Goal: Check status: Check status

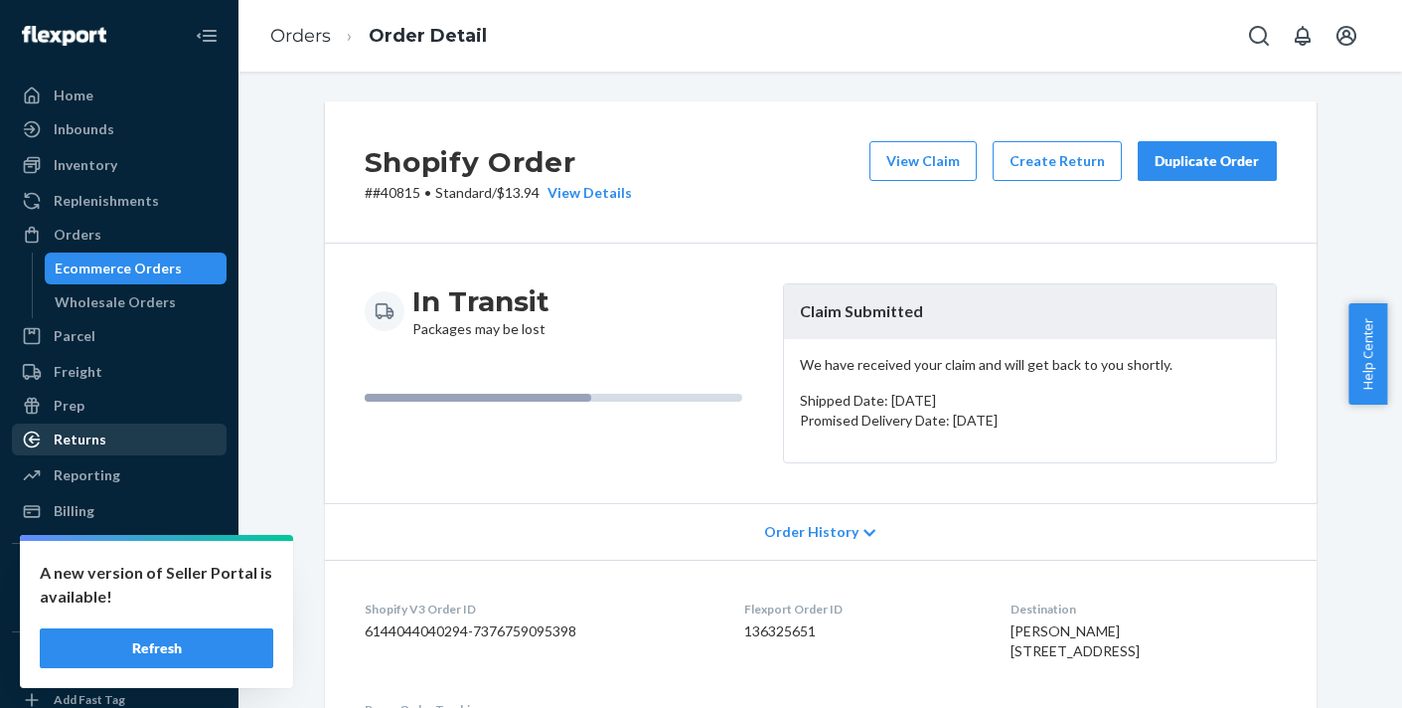
click at [117, 438] on div "Returns" at bounding box center [119, 439] width 211 height 28
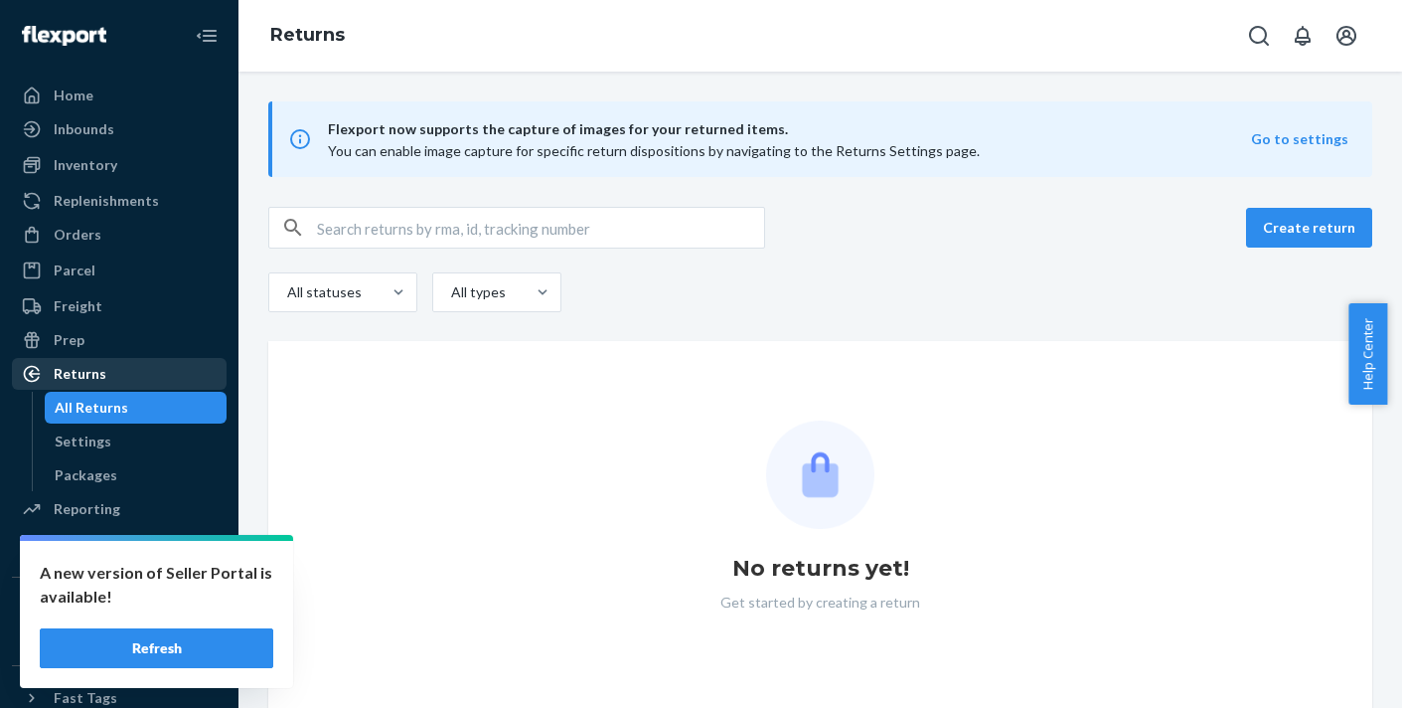
click at [87, 370] on div "Returns" at bounding box center [80, 374] width 53 height 20
click at [155, 636] on button "Refresh" at bounding box center [157, 648] width 234 height 40
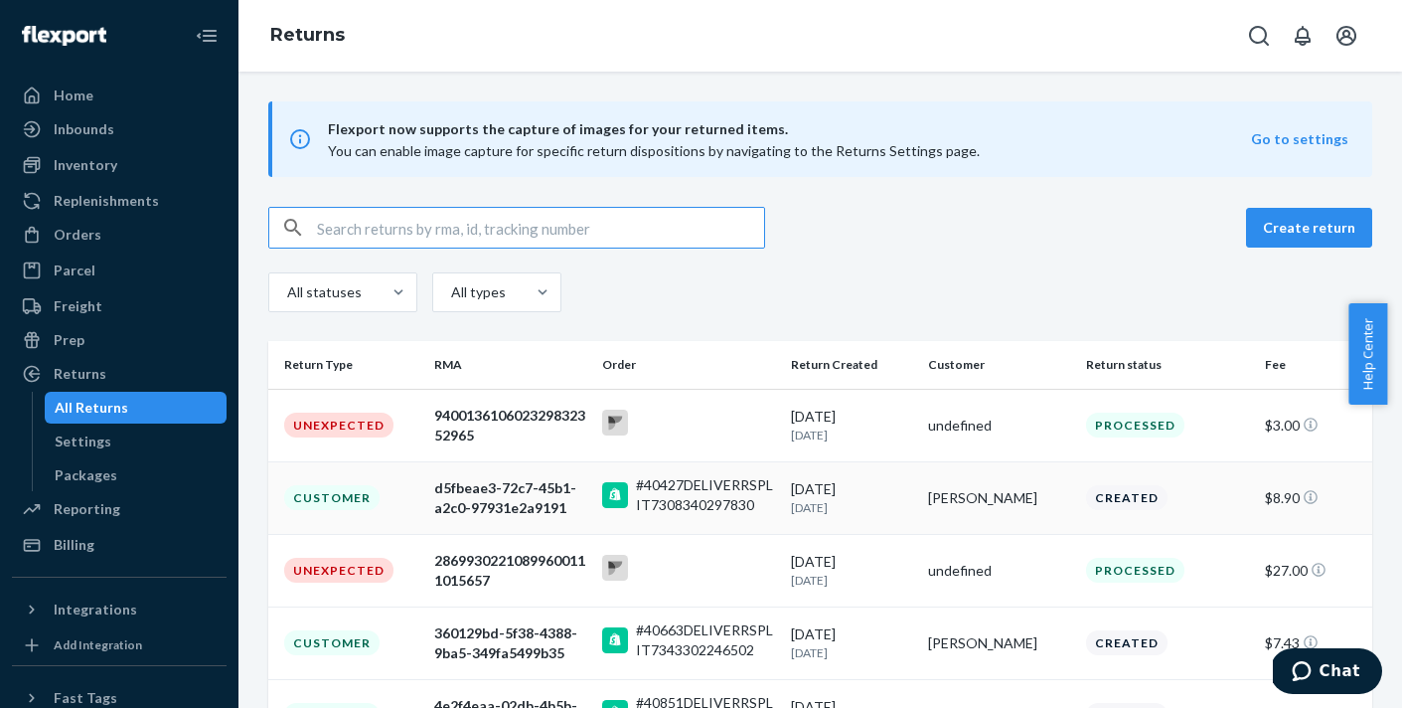
click at [452, 491] on div "d5fbeae3-72c7-45b1-a2c0-97931e2a9191" at bounding box center [510, 498] width 152 height 40
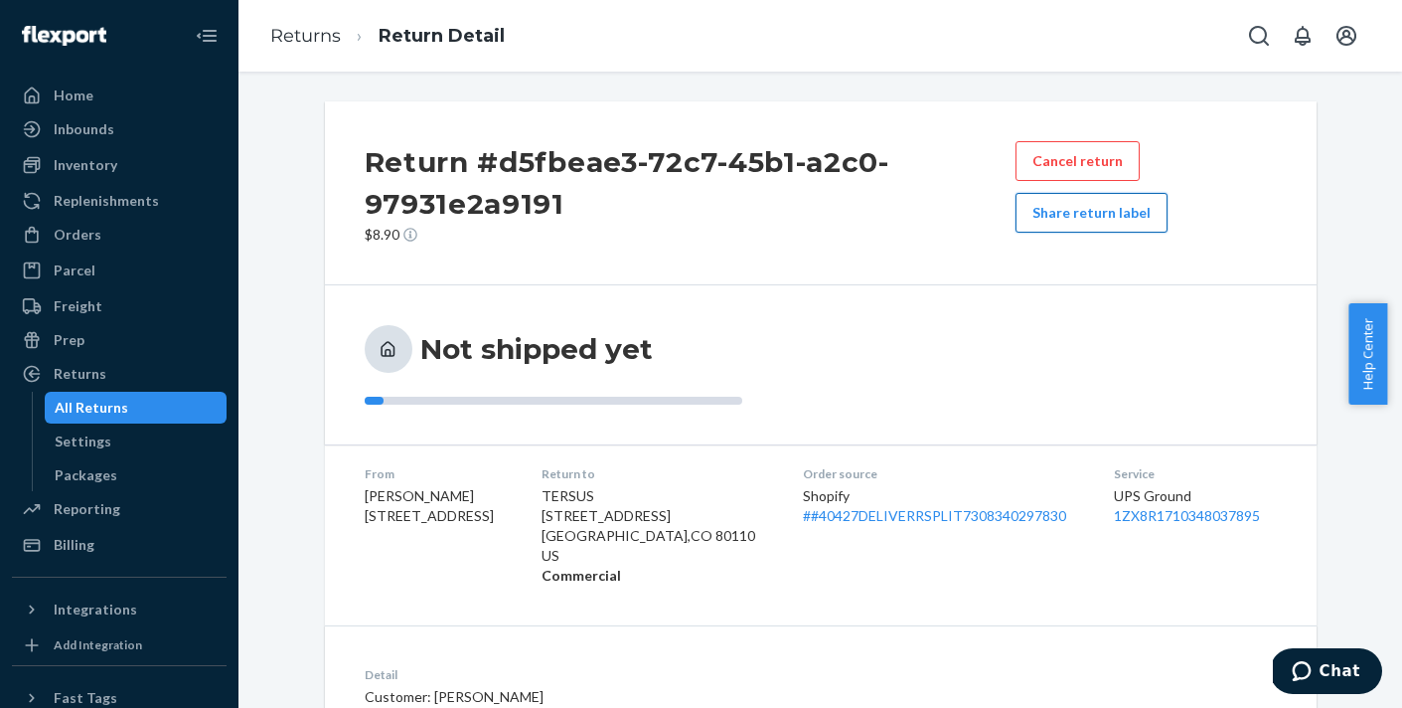
click at [1094, 209] on button "Share return label" at bounding box center [1092, 213] width 152 height 40
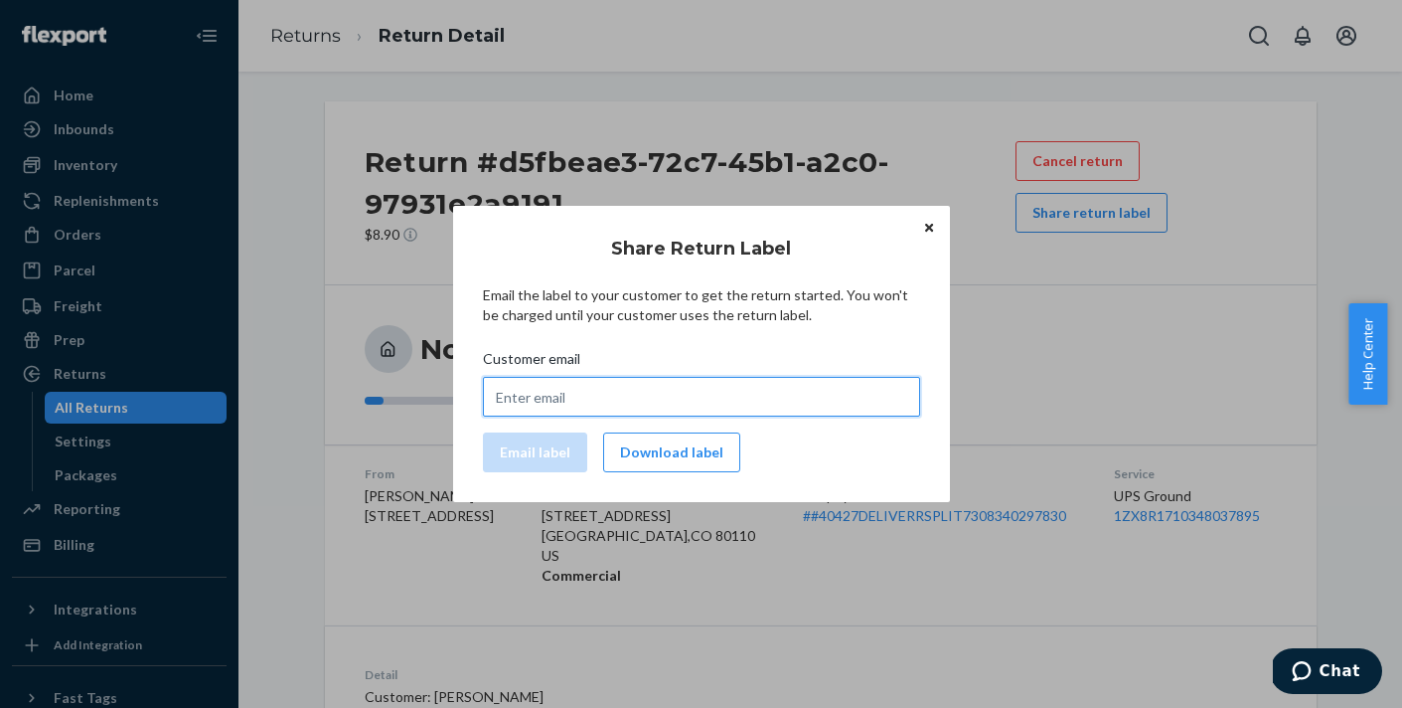
click at [669, 401] on input "Customer email" at bounding box center [701, 397] width 437 height 40
paste input "bquirk01@gmail.com"
type input "bquirk01@gmail.com"
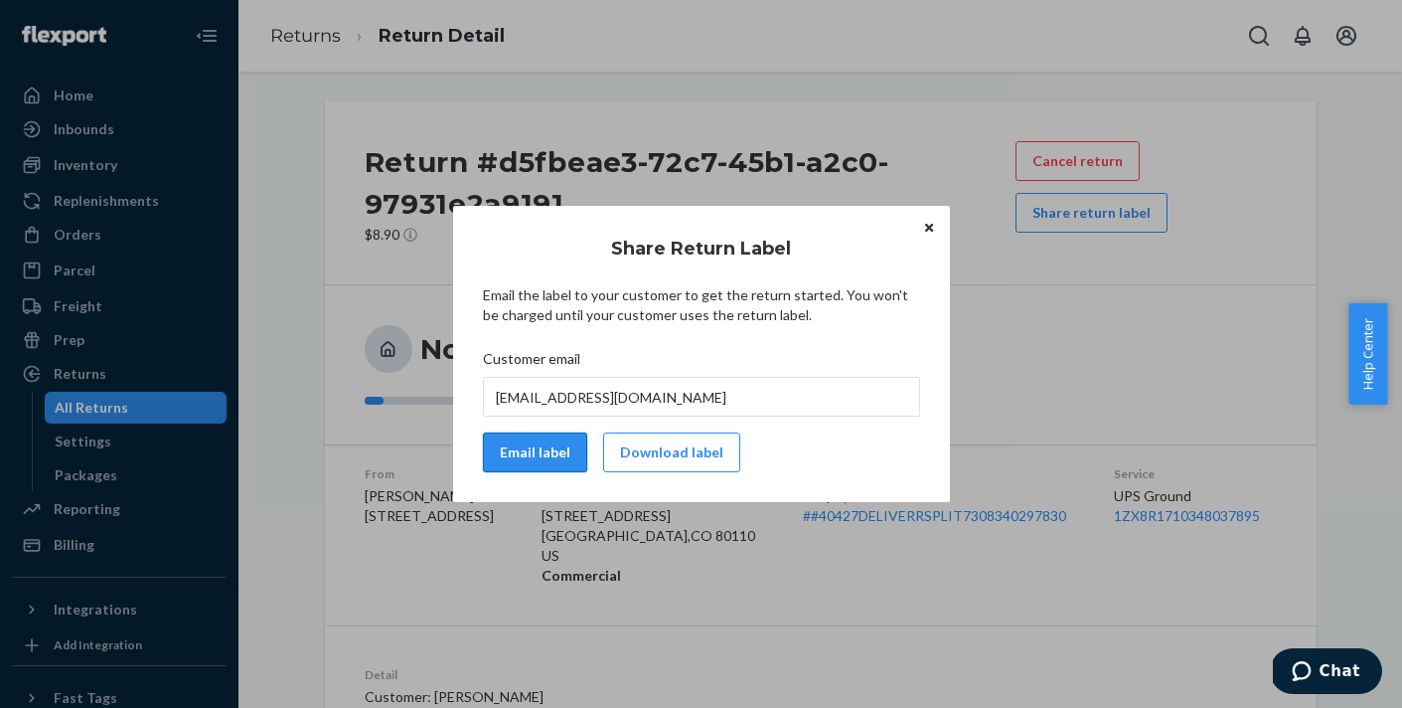
click at [527, 453] on button "Email label" at bounding box center [535, 452] width 104 height 40
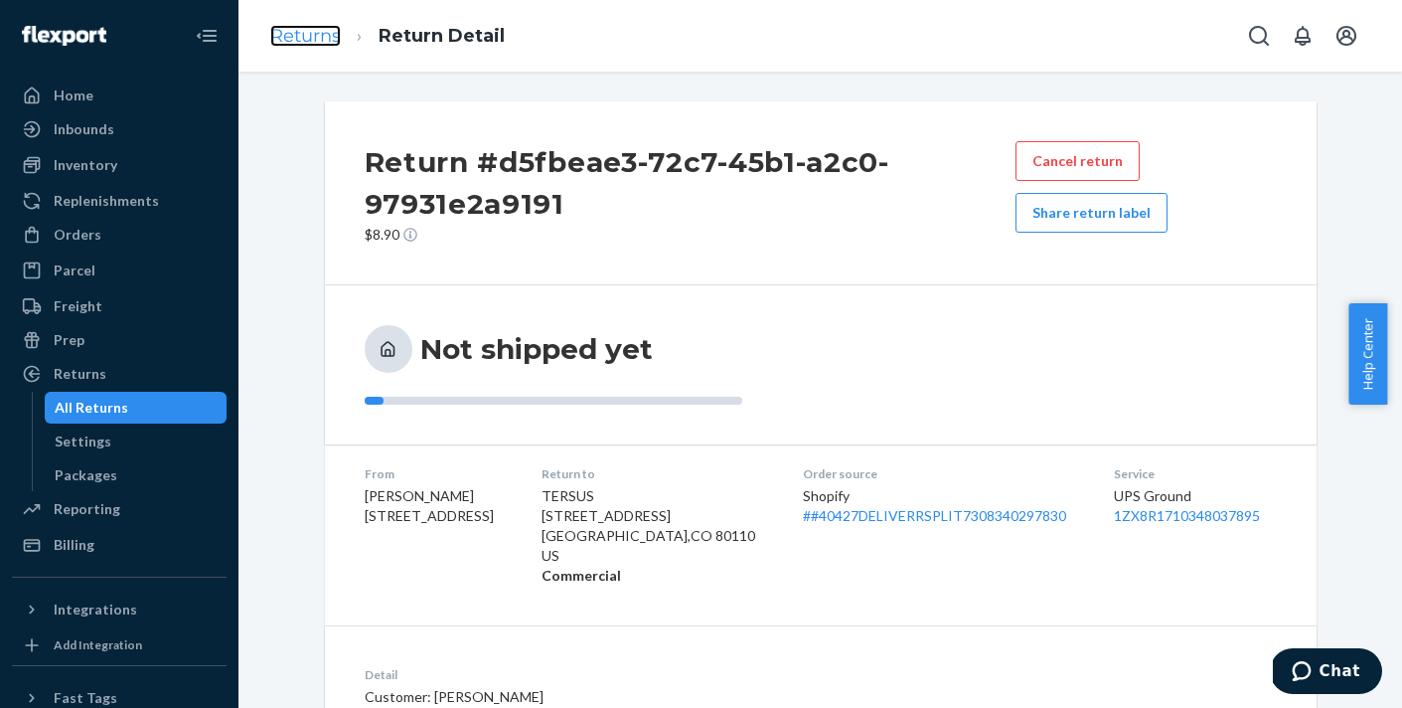
click at [295, 32] on link "Returns" at bounding box center [305, 36] width 71 height 22
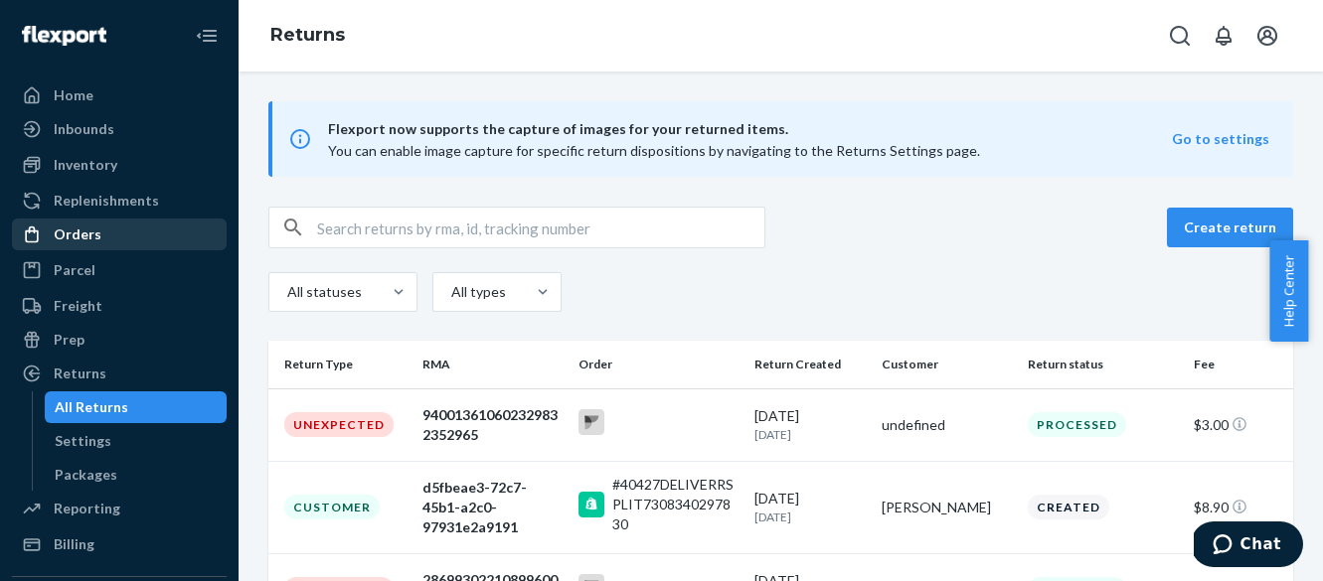
click at [80, 231] on div "Orders" at bounding box center [78, 235] width 48 height 20
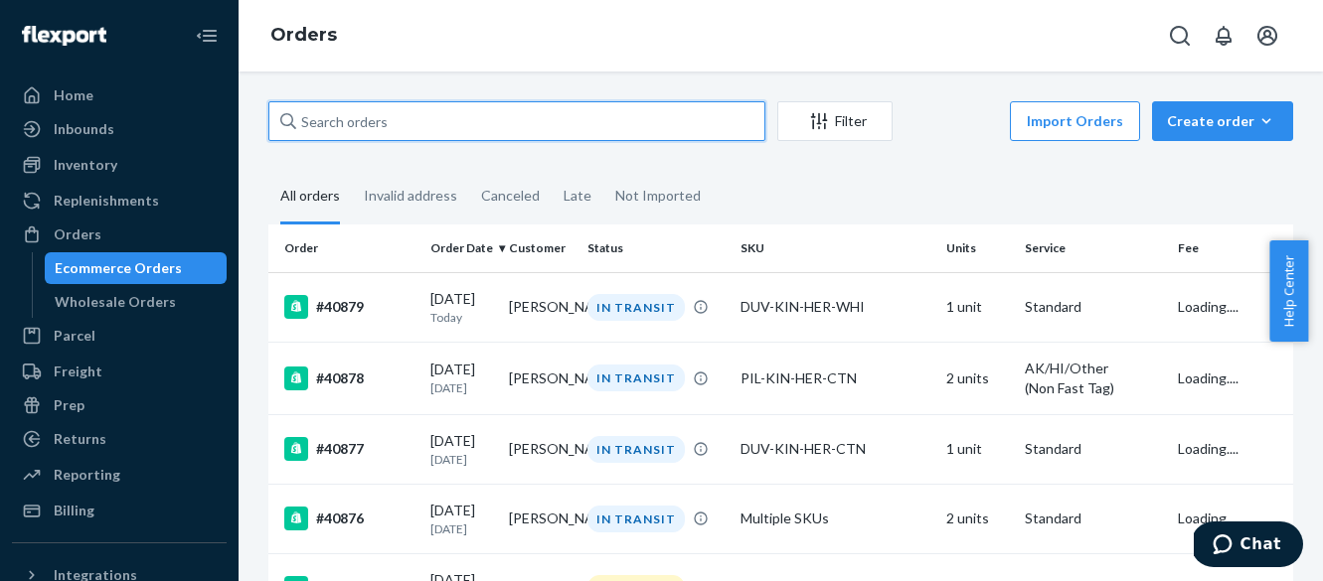
click at [450, 126] on input "text" at bounding box center [516, 121] width 497 height 40
type input "drew"
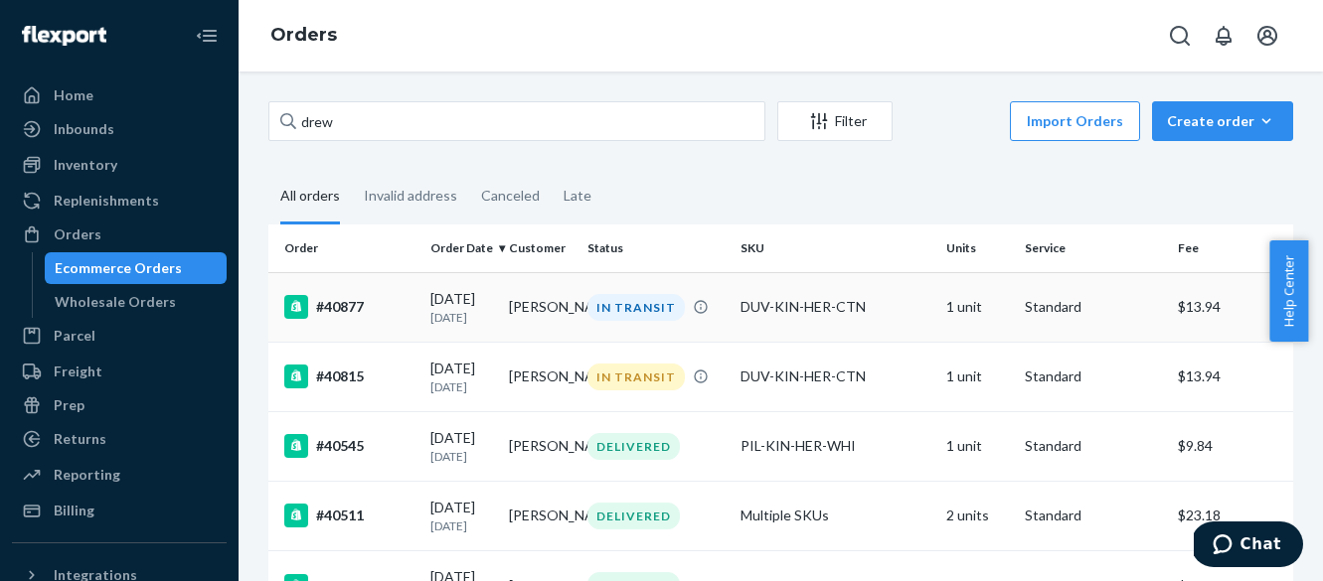
click at [468, 305] on div "09/23/2025 1 day ago" at bounding box center [461, 307] width 63 height 37
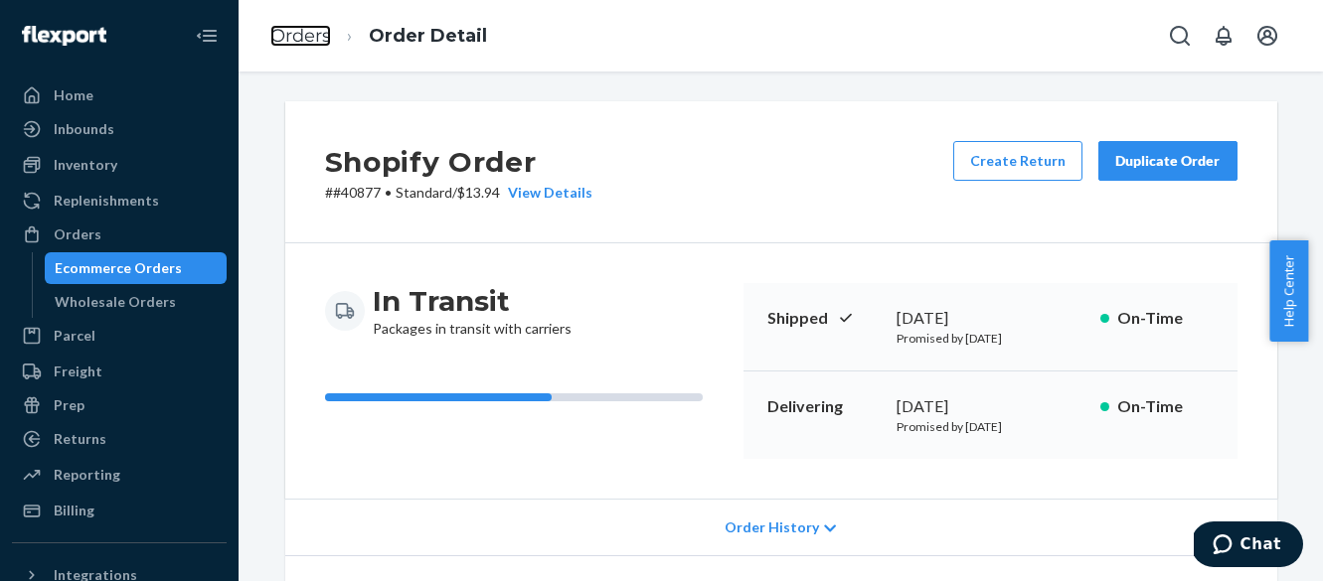
click at [301, 31] on link "Orders" at bounding box center [300, 36] width 61 height 22
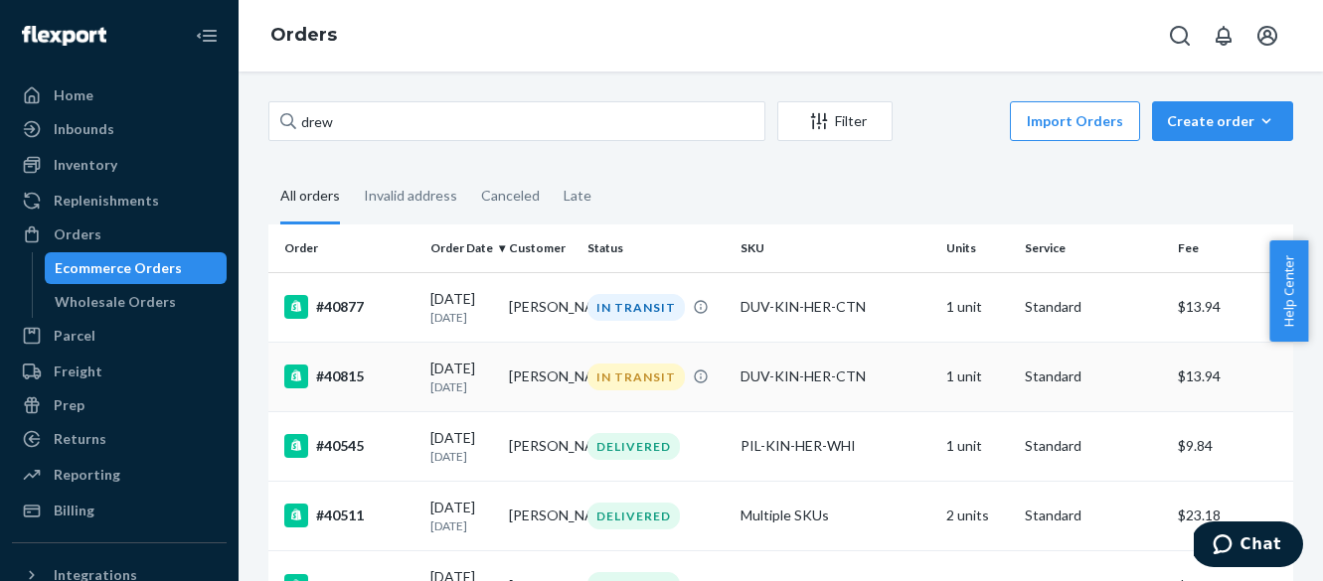
click at [466, 376] on div "09/07/2025 17 days ago" at bounding box center [461, 377] width 63 height 37
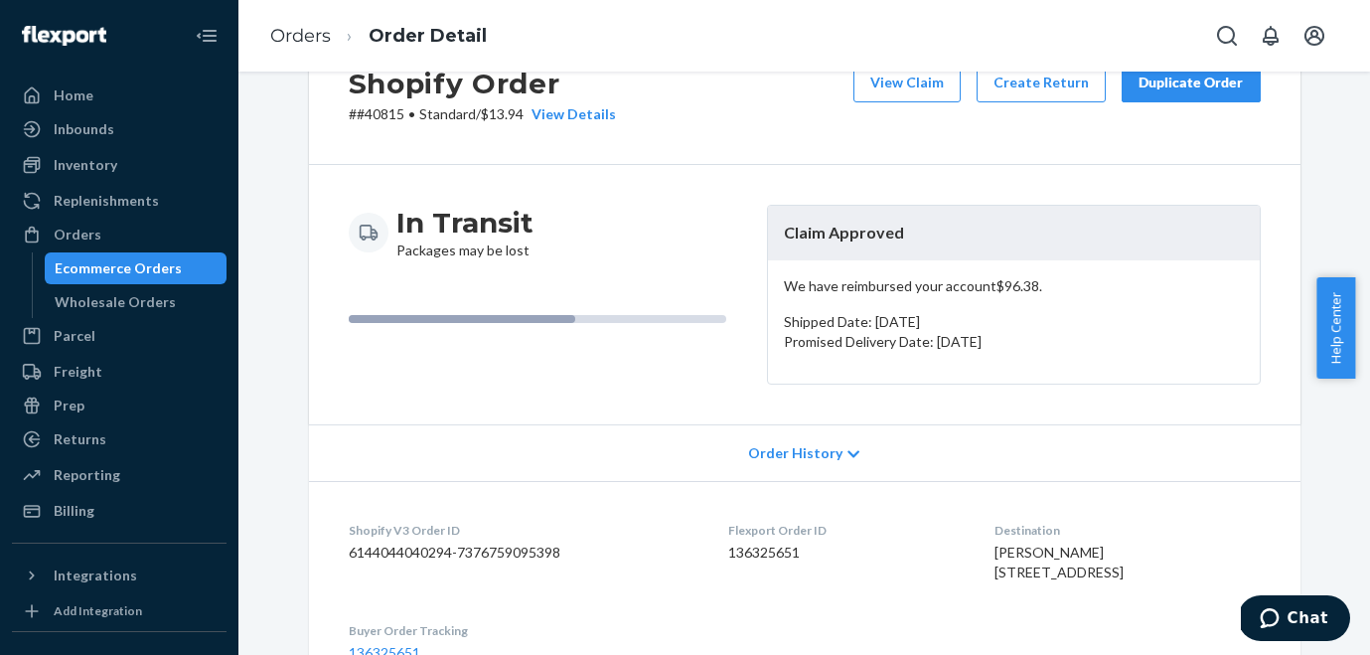
scroll to position [222, 0]
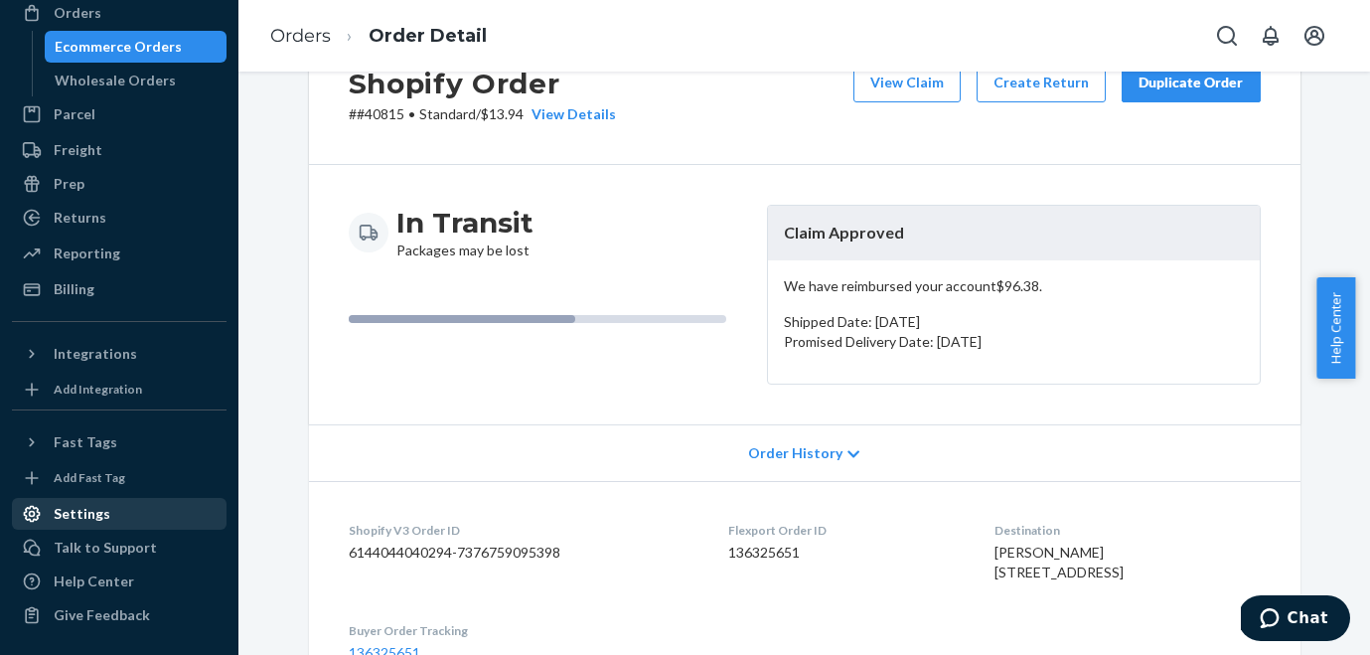
click at [94, 512] on div "Settings" at bounding box center [82, 514] width 57 height 20
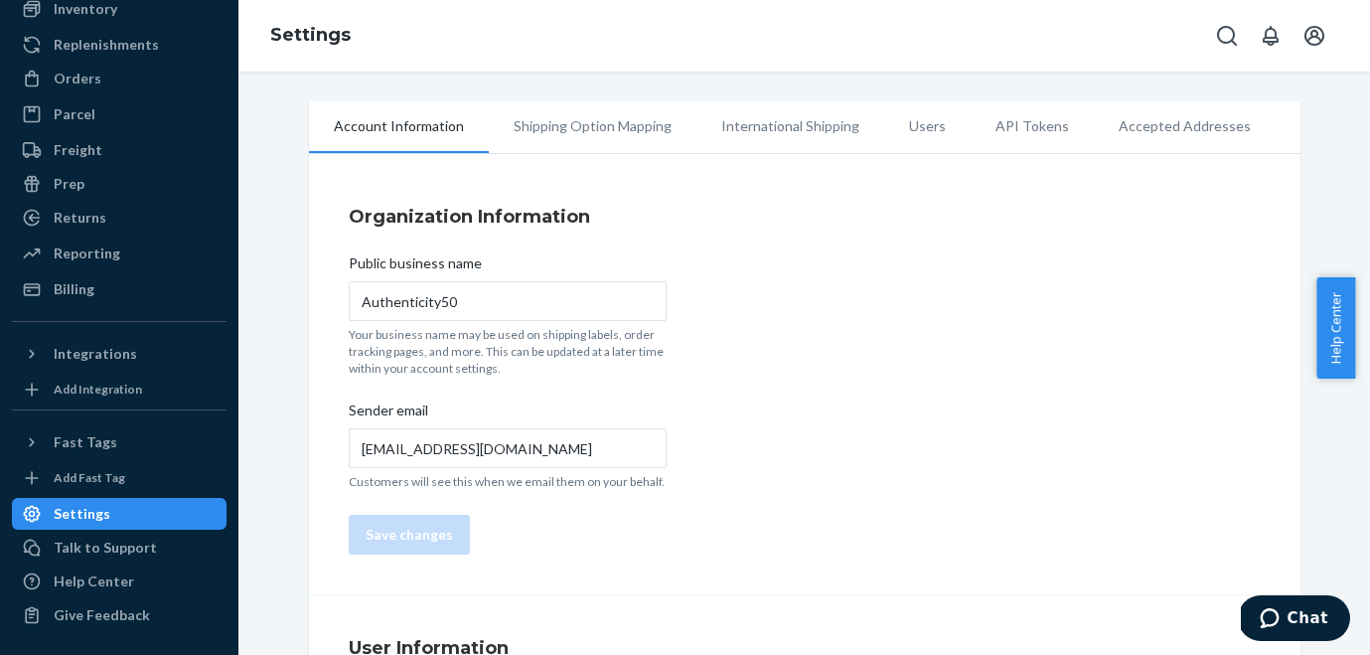
scroll to position [156, 0]
click at [81, 579] on div "Help Center" at bounding box center [94, 581] width 80 height 20
click at [118, 71] on div "Orders" at bounding box center [119, 79] width 211 height 28
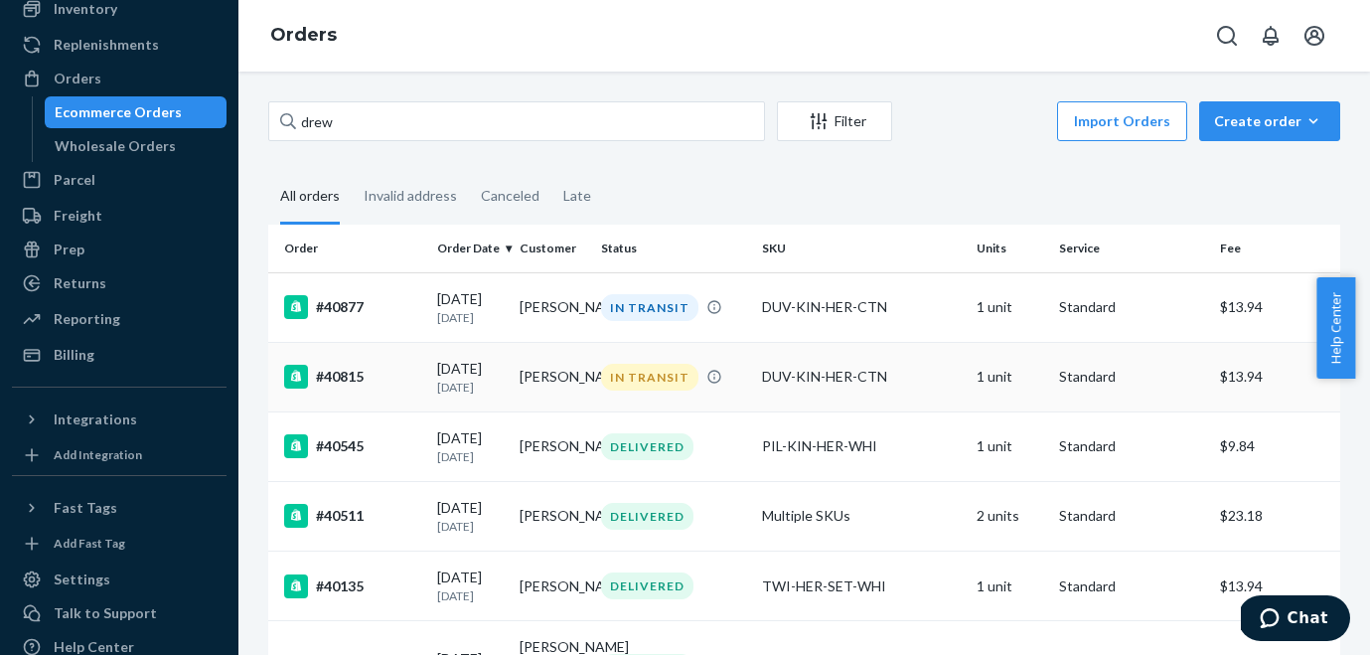
click at [471, 374] on div "09/07/2025 17 days ago" at bounding box center [470, 377] width 67 height 37
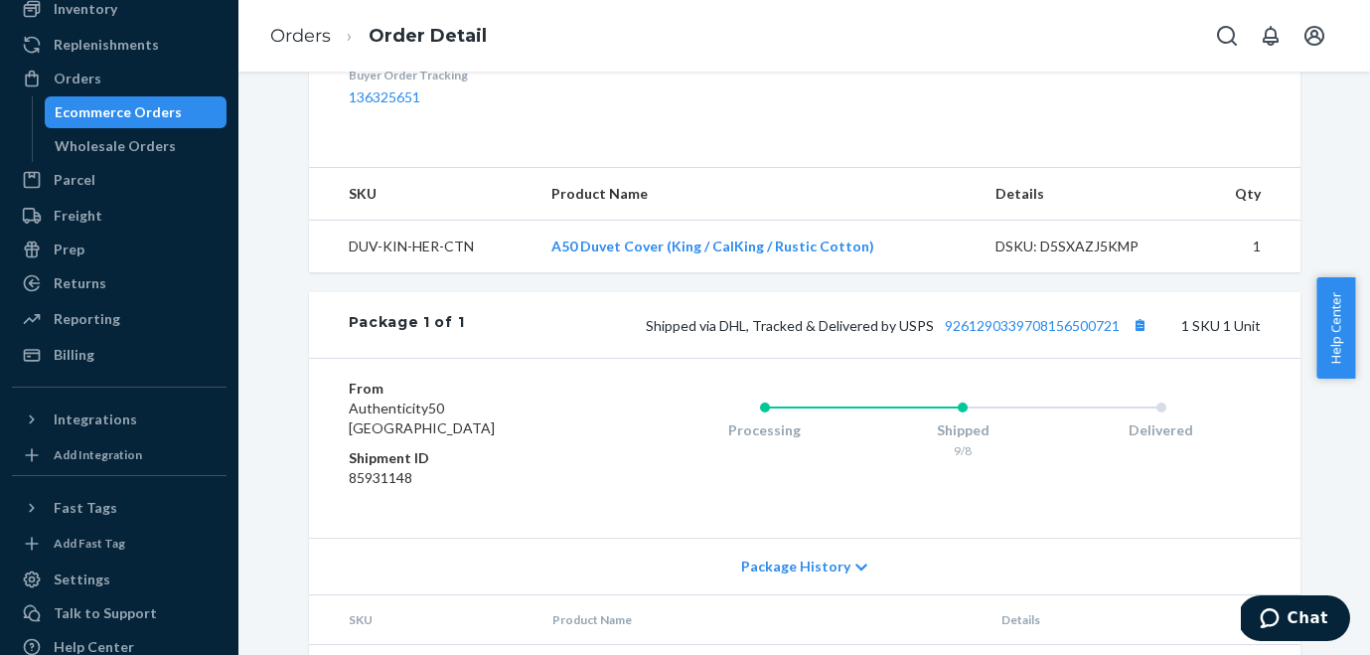
scroll to position [659, 0]
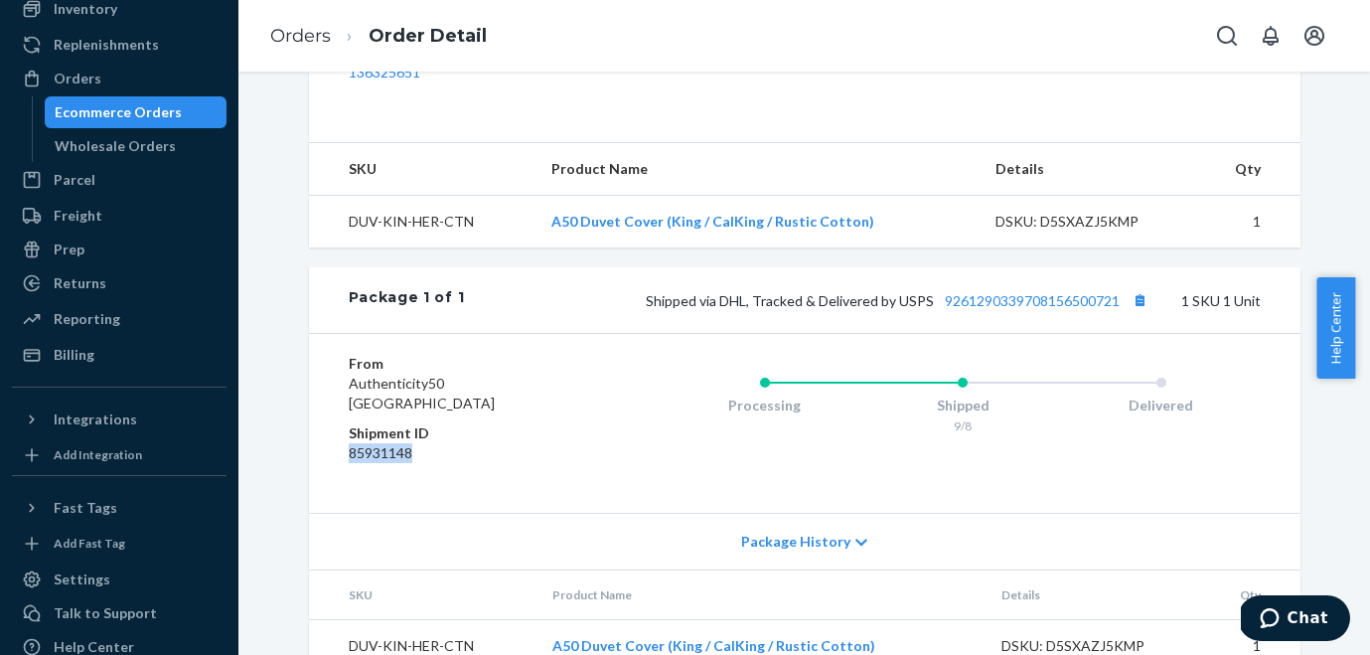
drag, startPoint x: 411, startPoint y: 490, endPoint x: 304, endPoint y: 482, distance: 107.6
click at [309, 489] on div "From Authenticity50 Phillipsburg, NJ 08865 Shipment ID 85931148 Processing Ship…" at bounding box center [805, 423] width 992 height 180
copy dd "85931148"
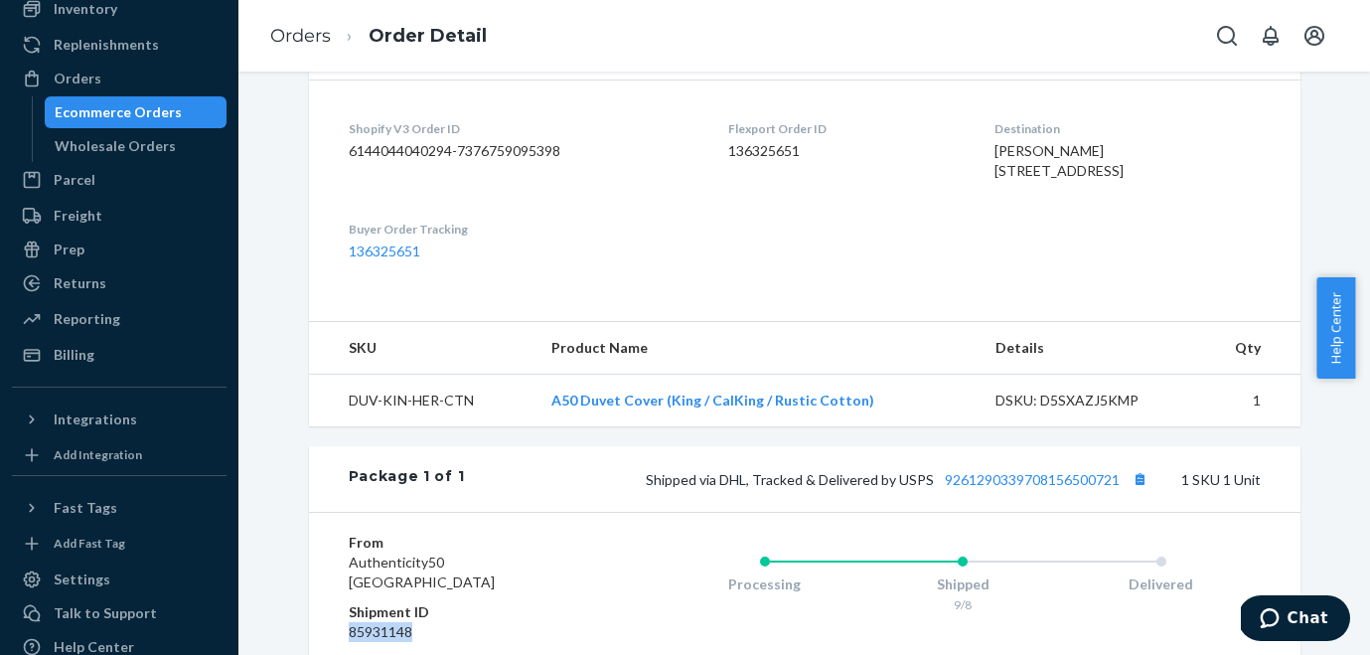
scroll to position [483, 0]
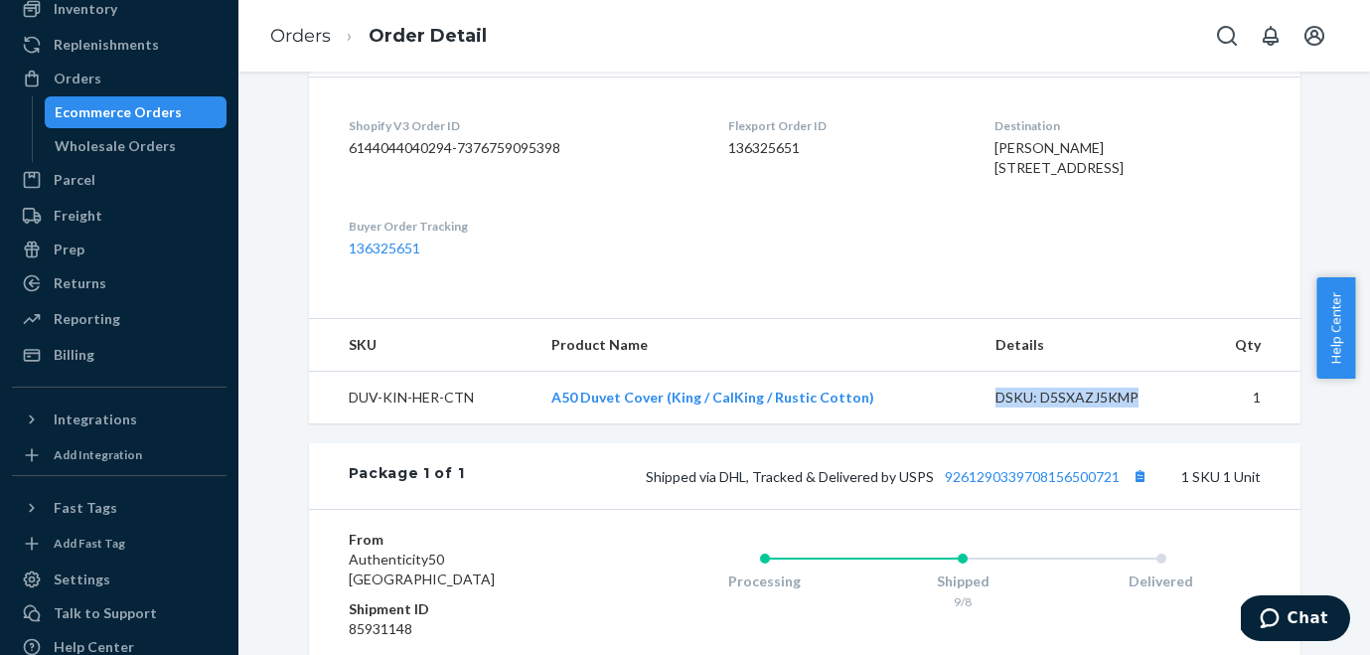
drag, startPoint x: 1145, startPoint y: 432, endPoint x: 968, endPoint y: 428, distance: 176.9
click at [968, 424] on tr "DUV-KIN-HER-CTN A50 Duvet Cover (King / CalKing / Rustic Cotton) DSKU: D5SXAZJ5…" at bounding box center [805, 398] width 992 height 53
copy tr "DSKU: D5SXAZJ5KMP"
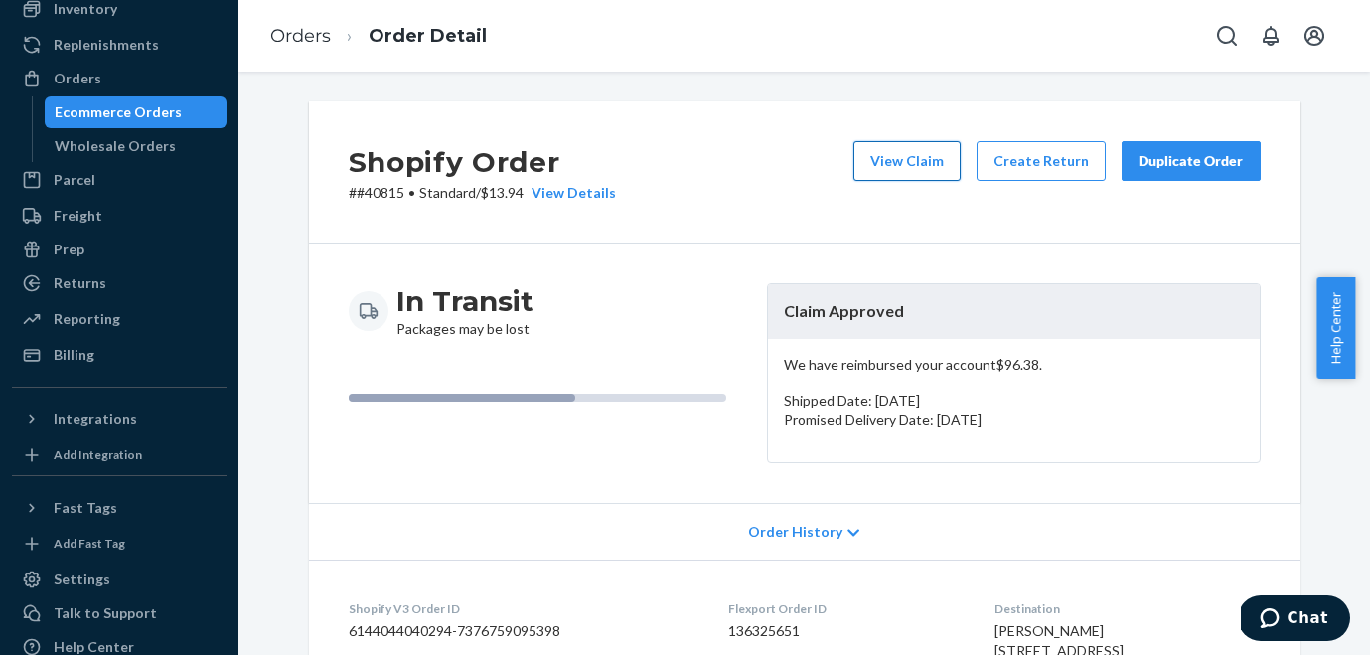
click at [905, 166] on button "View Claim" at bounding box center [907, 161] width 107 height 40
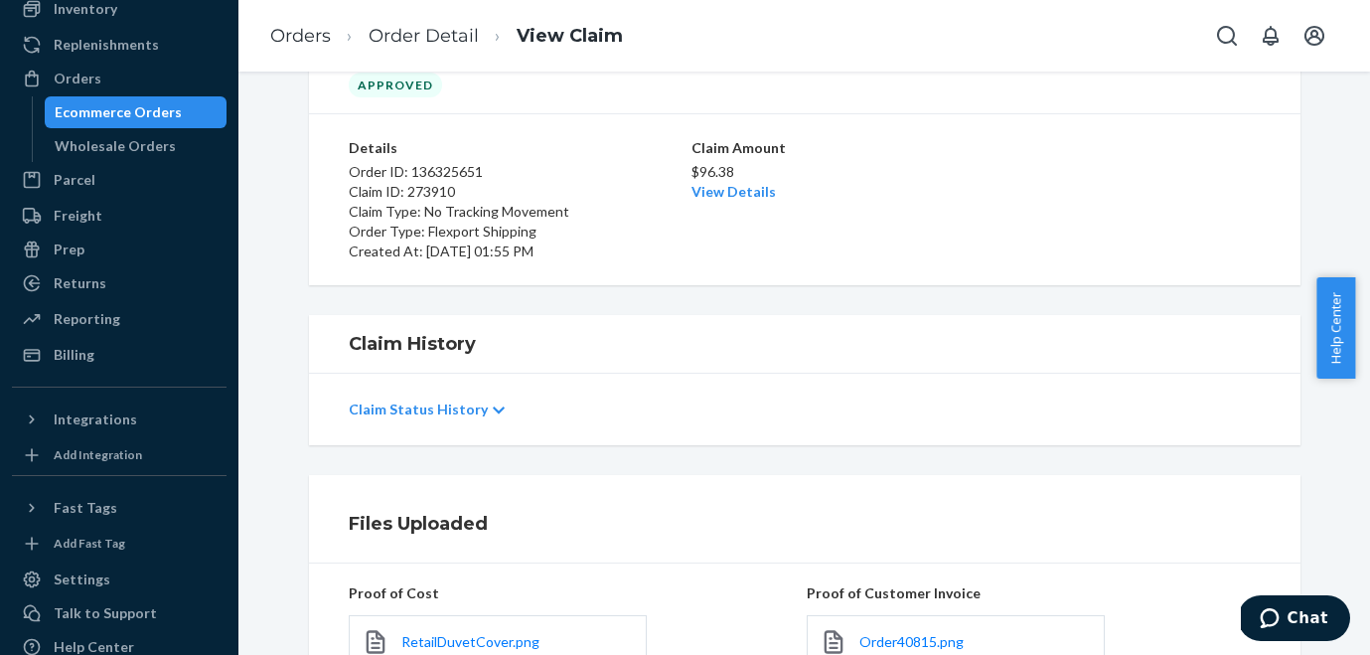
scroll to position [142, 0]
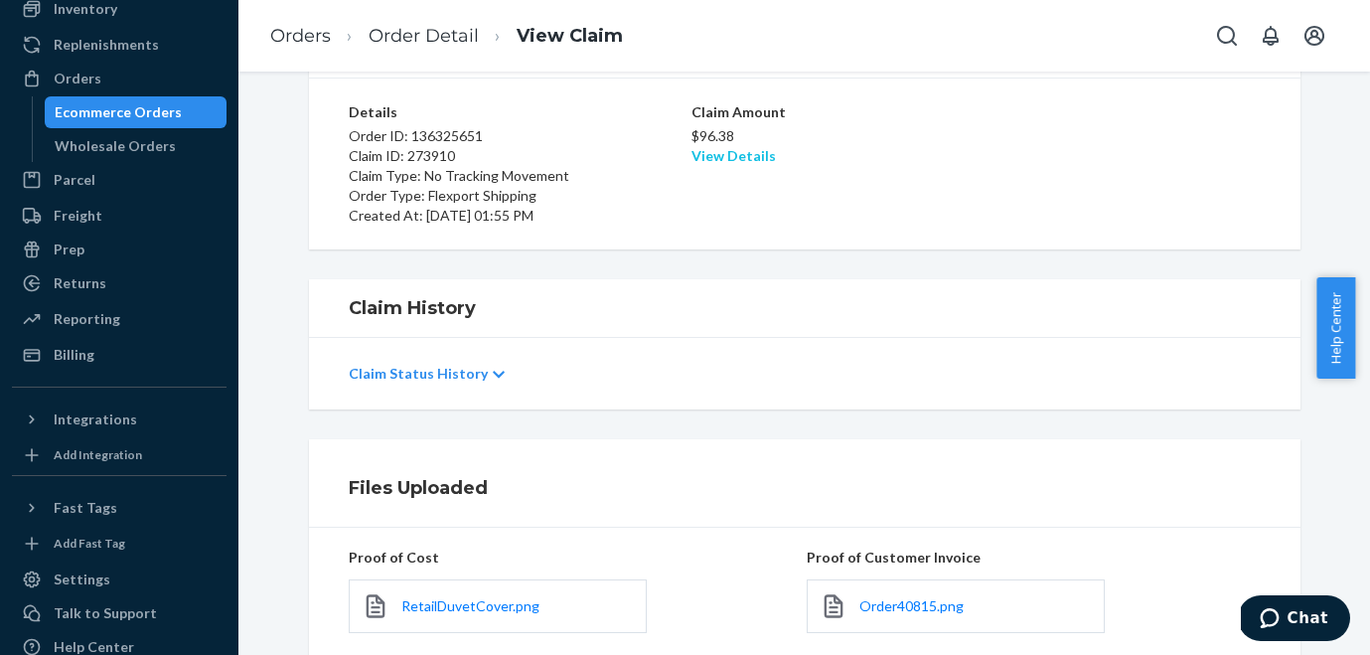
click at [697, 161] on link "View Details" at bounding box center [734, 155] width 84 height 17
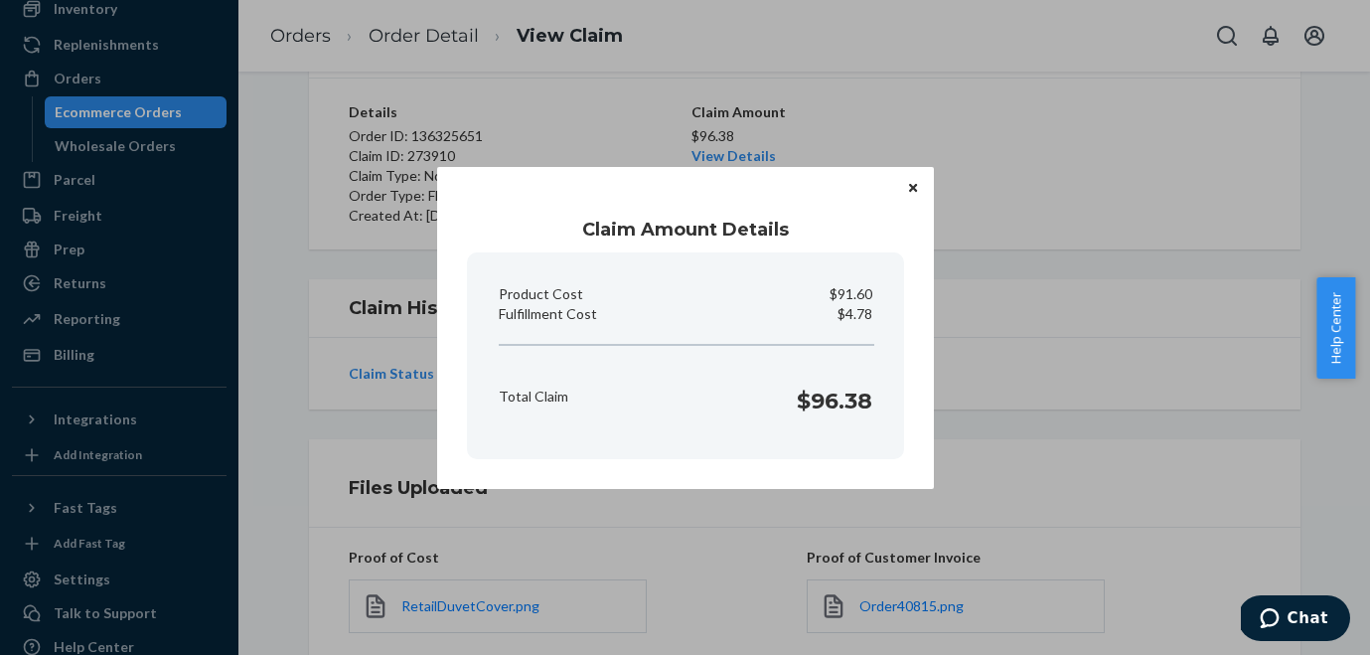
click at [914, 190] on icon "Close" at bounding box center [913, 188] width 8 height 8
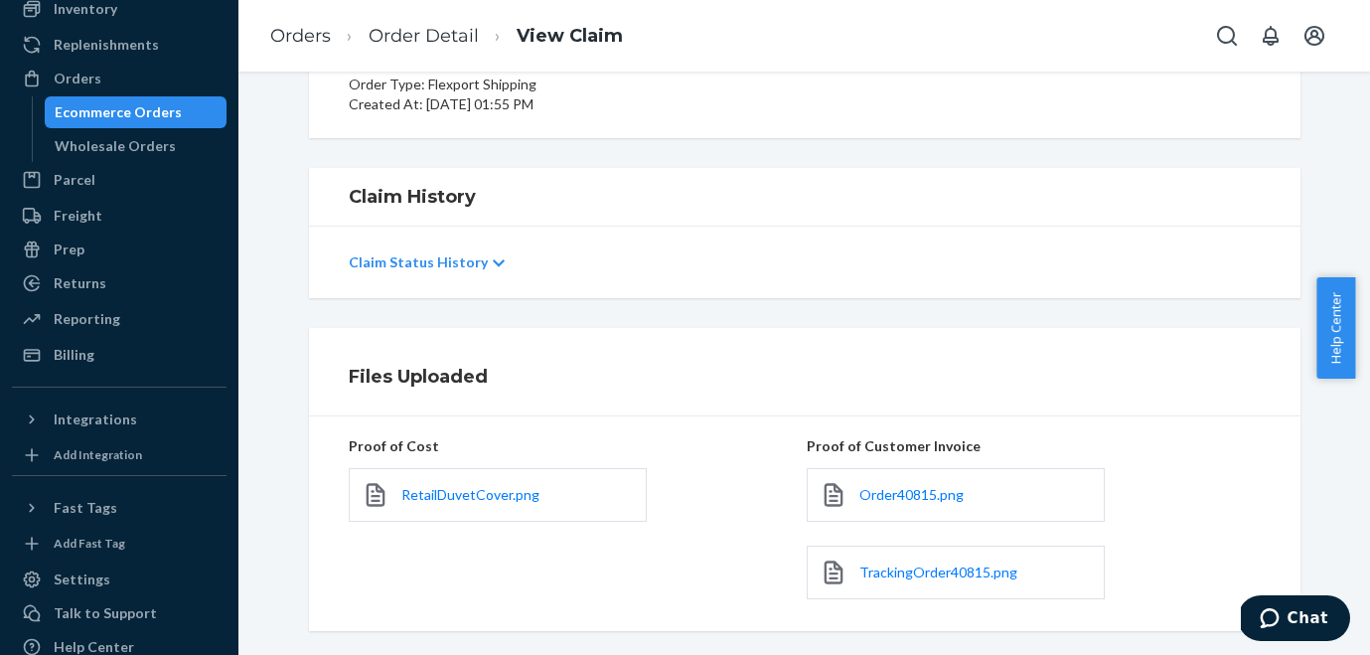
scroll to position [285, 0]
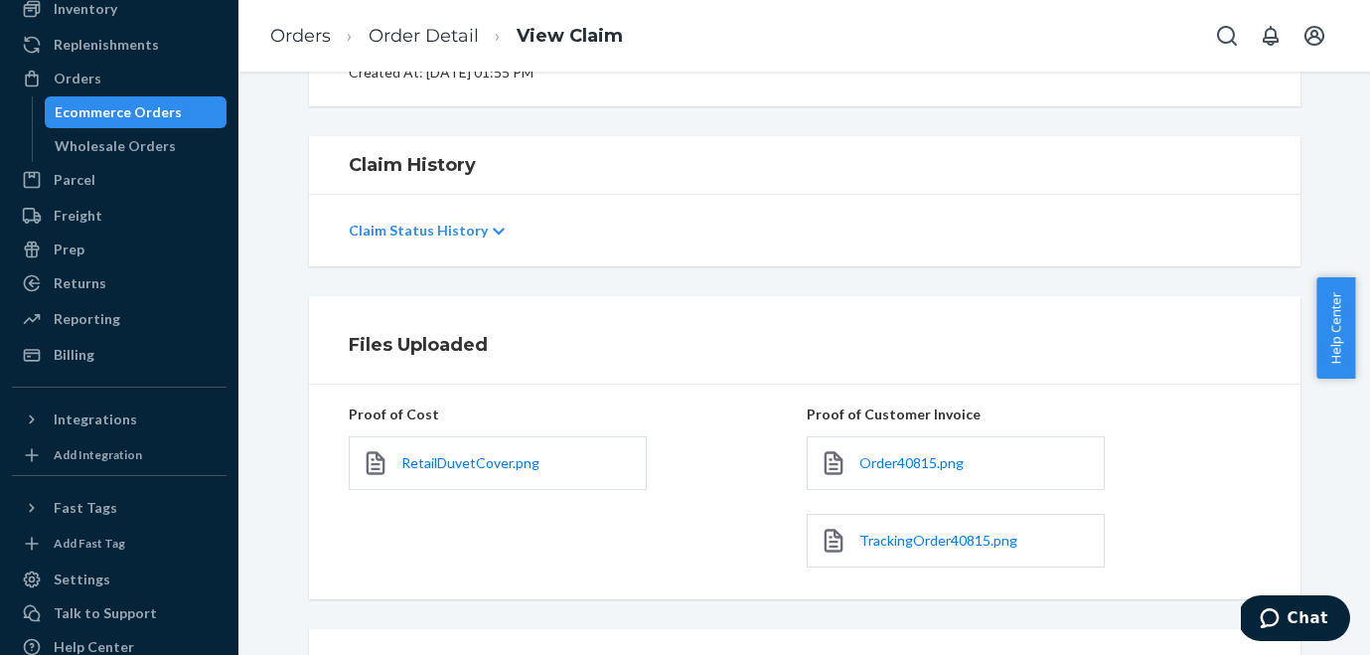
click at [493, 227] on icon at bounding box center [499, 232] width 12 height 14
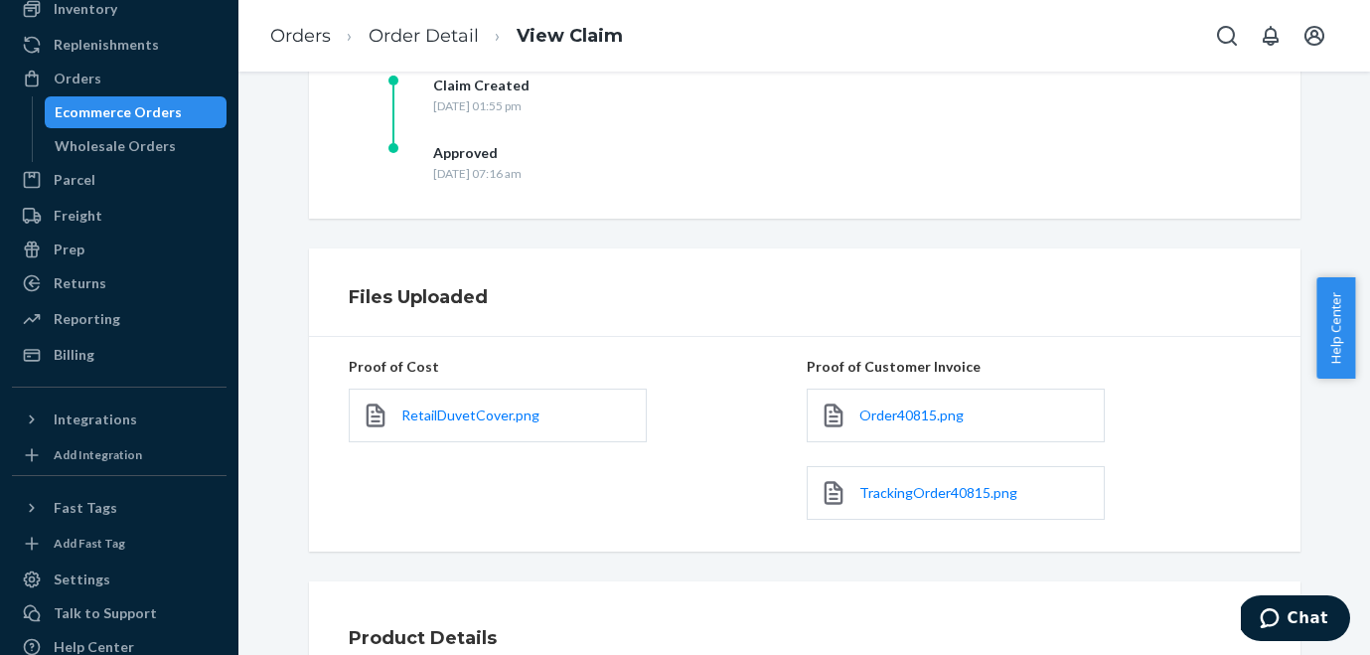
scroll to position [538, 0]
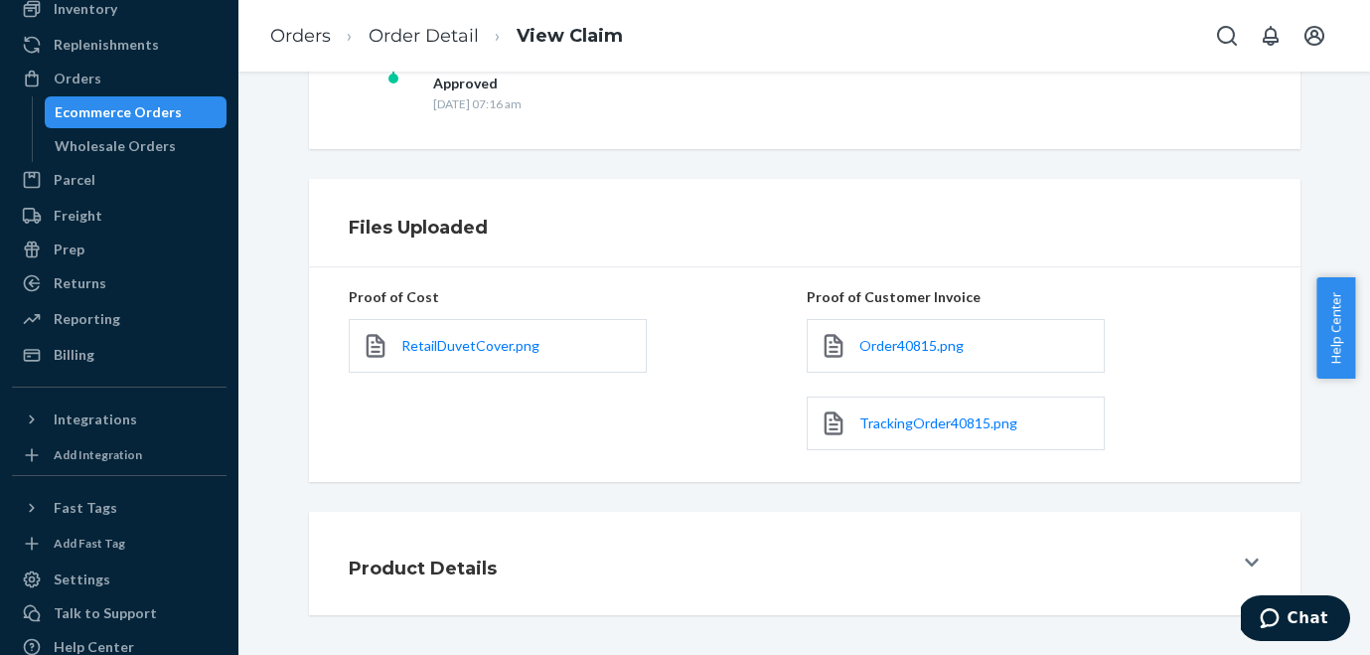
click at [1245, 557] on icon at bounding box center [1252, 562] width 14 height 16
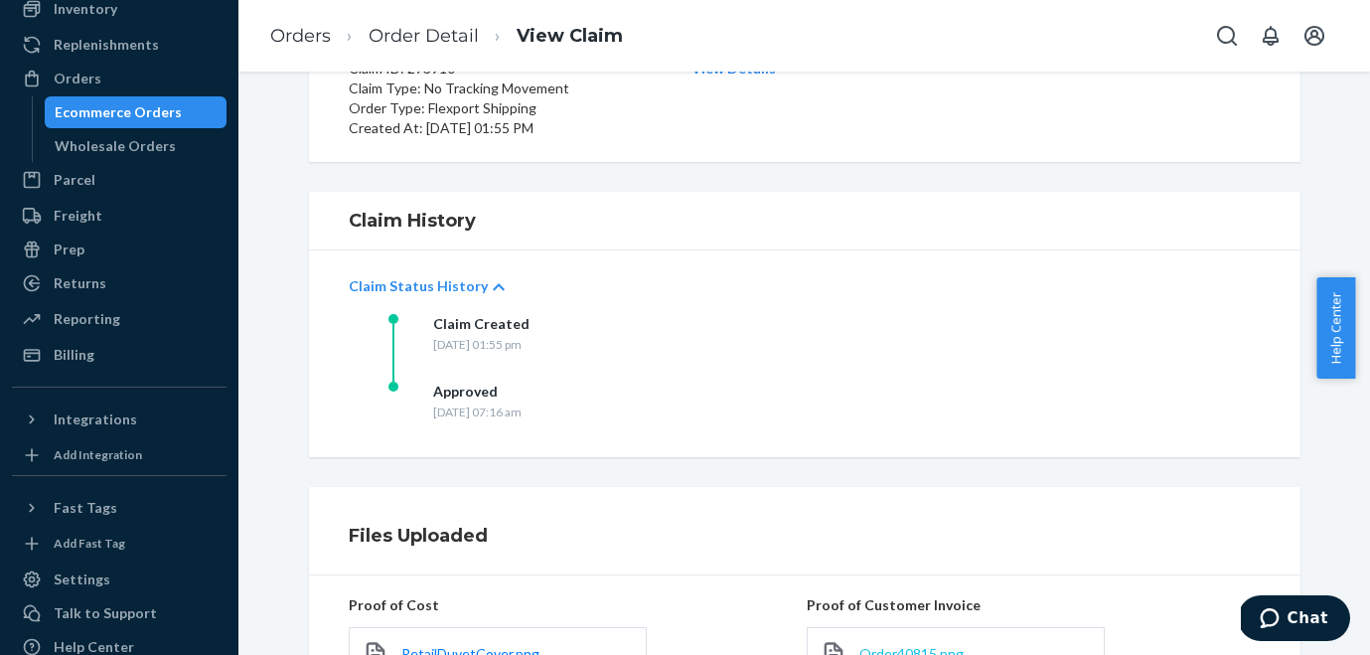
scroll to position [0, 0]
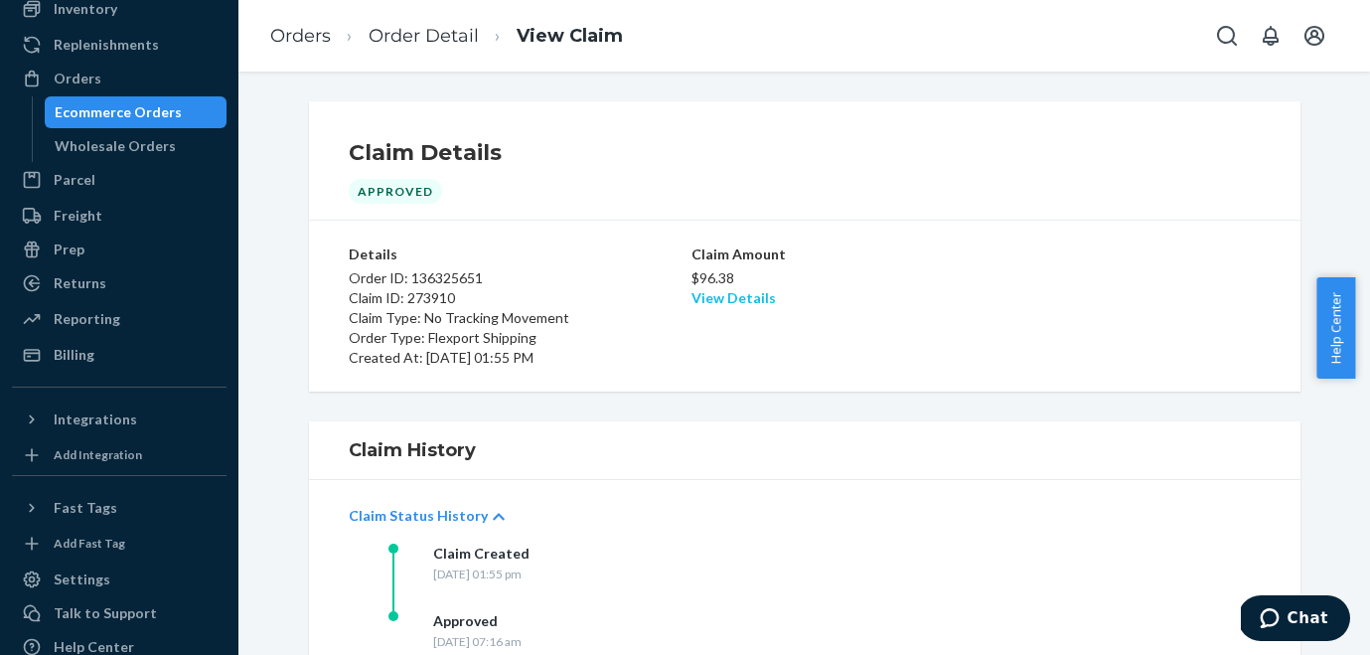
click at [745, 301] on link "View Details" at bounding box center [734, 297] width 84 height 17
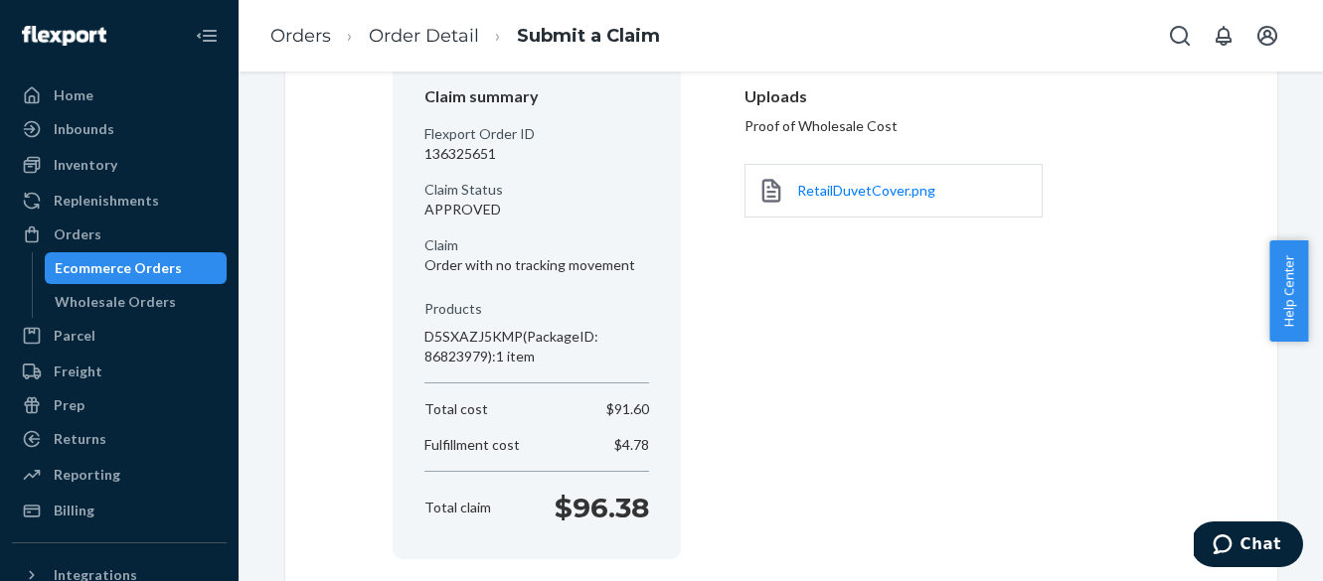
scroll to position [253, 0]
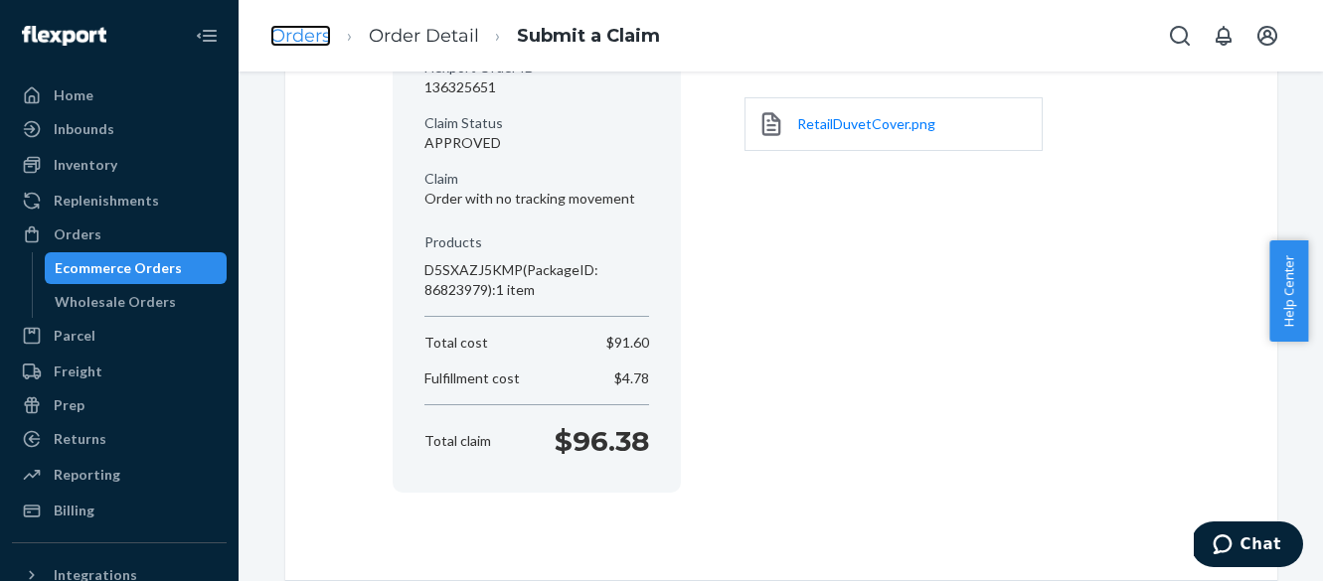
click at [303, 37] on link "Orders" at bounding box center [300, 36] width 61 height 22
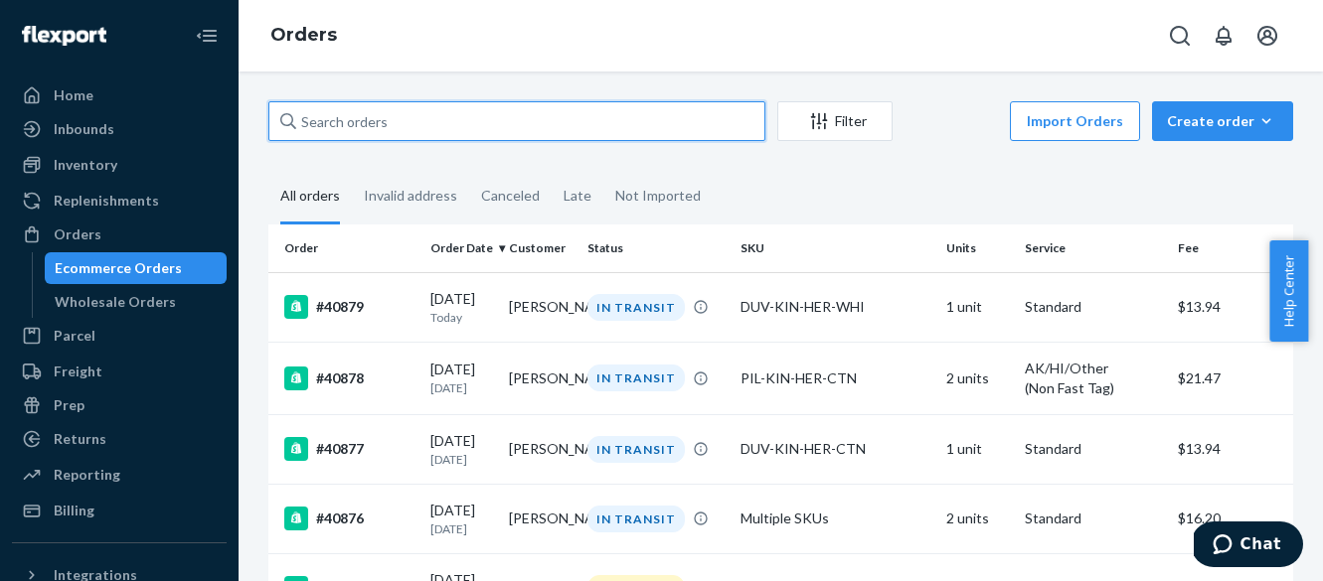
click at [398, 127] on input "text" at bounding box center [516, 121] width 497 height 40
